Goal: Check status

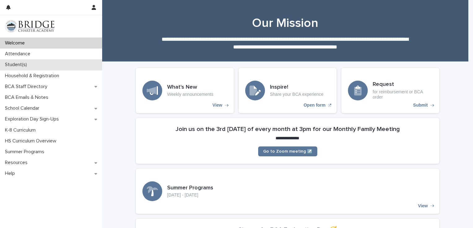
click at [25, 64] on p "Student(s)" at bounding box center [16, 65] width 29 height 6
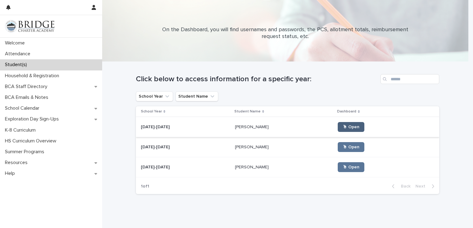
click at [343, 128] on span "🖱 Open" at bounding box center [351, 127] width 17 height 4
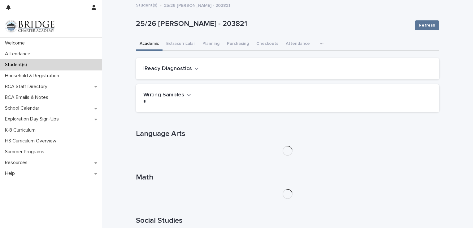
click at [194, 69] on icon "button" at bounding box center [196, 69] width 4 height 6
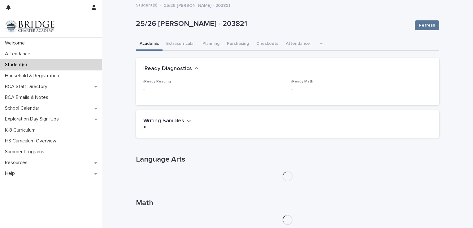
click at [195, 69] on icon "button" at bounding box center [197, 68] width 4 height 2
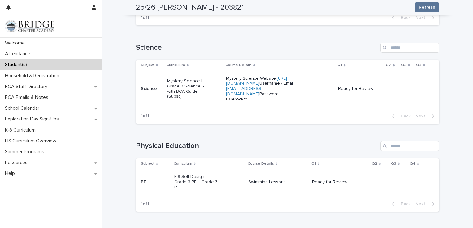
scroll to position [449, 0]
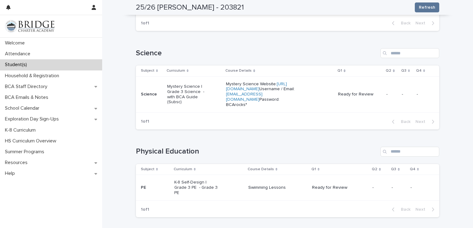
click at [342, 97] on p "Ready for Review" at bounding box center [359, 94] width 43 height 5
